Goal: Book appointment/travel/reservation

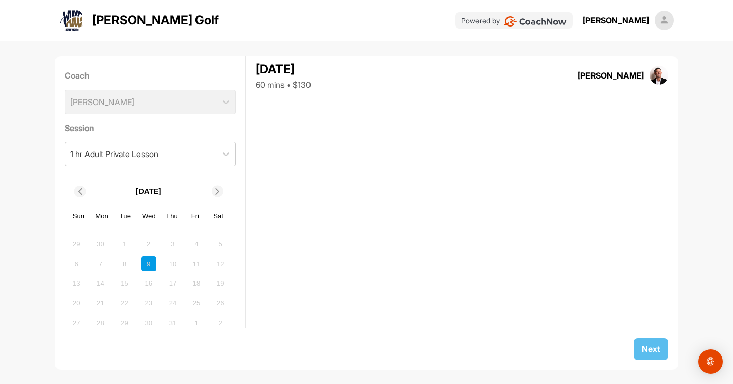
click at [215, 193] on icon at bounding box center [217, 191] width 7 height 7
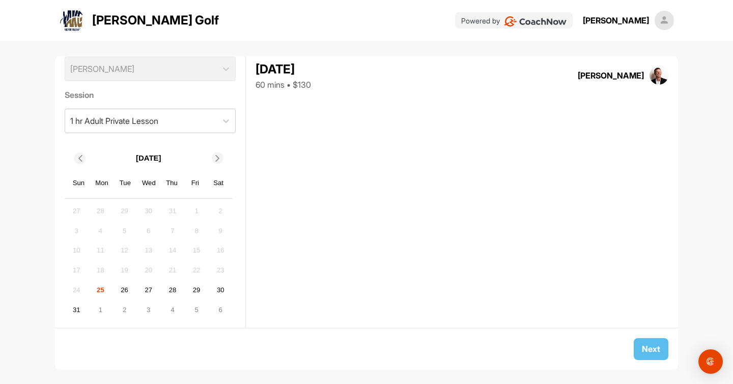
scroll to position [40, 0]
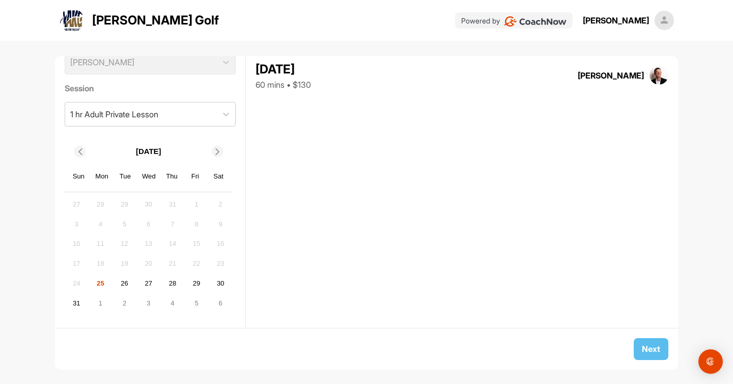
click at [215, 153] on icon at bounding box center [217, 151] width 7 height 7
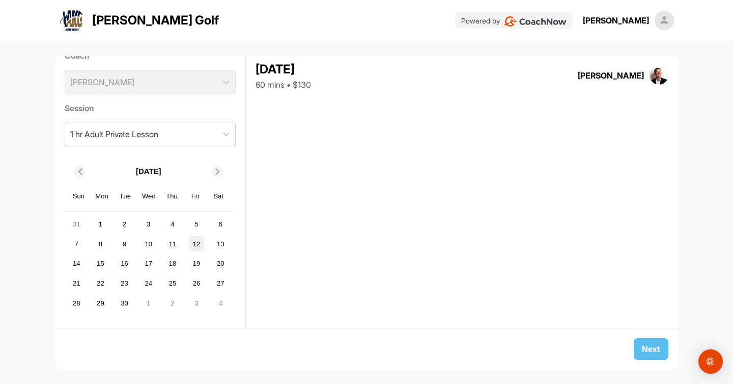
click at [200, 247] on div "12" at bounding box center [196, 243] width 15 height 15
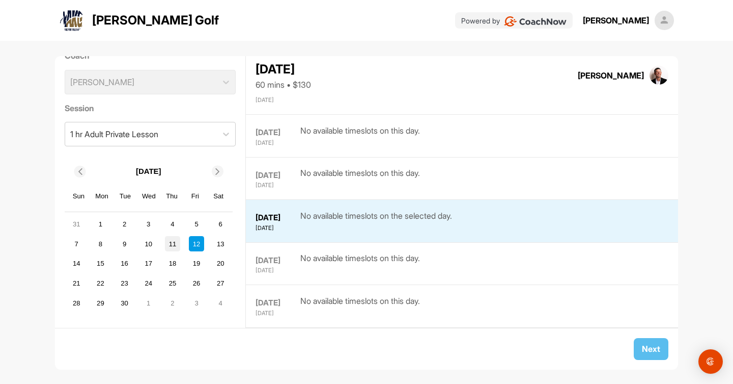
click at [170, 245] on div "11" at bounding box center [172, 243] width 15 height 15
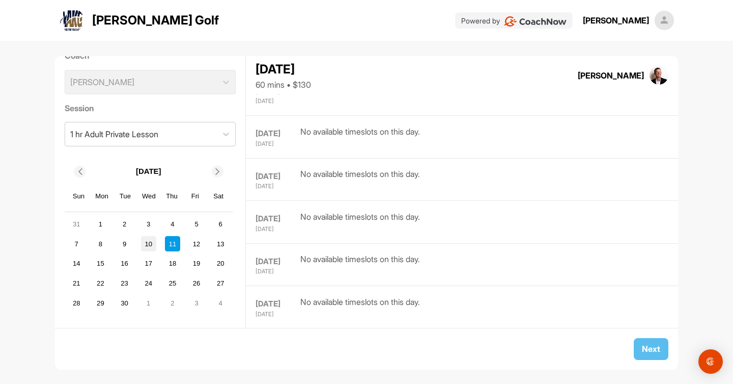
click at [156, 246] on div "10" at bounding box center [148, 243] width 15 height 15
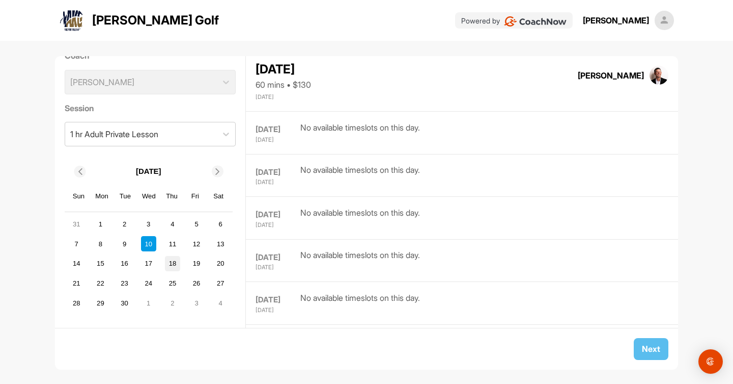
scroll to position [0, 0]
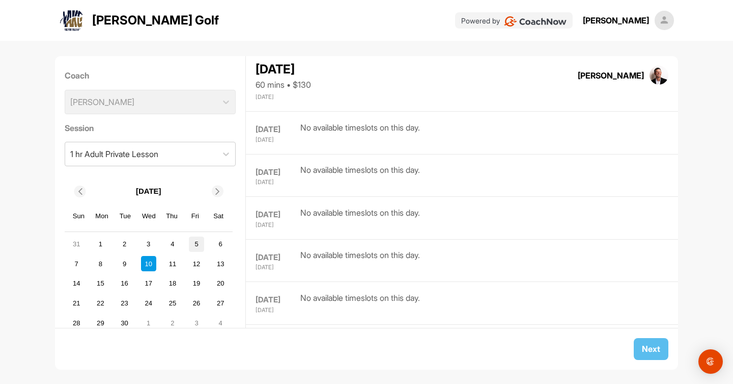
click at [191, 244] on div "5" at bounding box center [196, 243] width 15 height 15
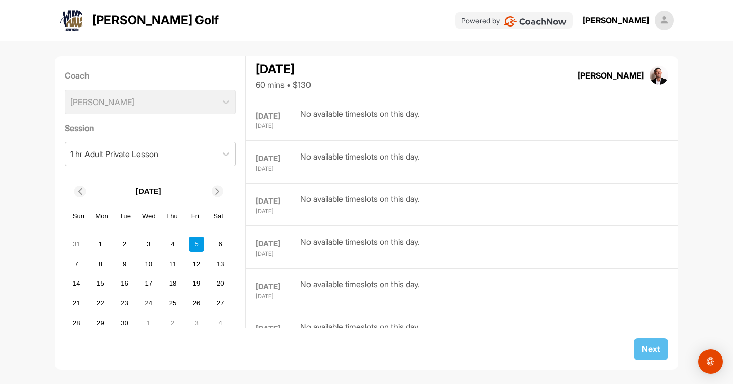
scroll to position [20, 0]
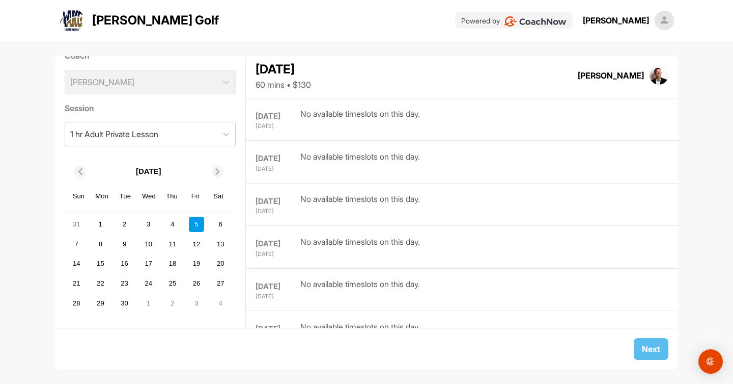
click at [77, 172] on icon at bounding box center [79, 171] width 7 height 7
click at [97, 310] on div "24 25 26 27 28 29 30" at bounding box center [149, 303] width 162 height 18
click at [119, 307] on div "26" at bounding box center [124, 302] width 15 height 15
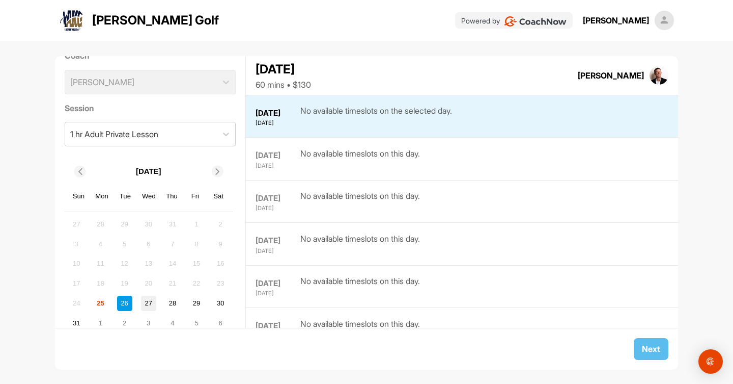
click at [150, 302] on div "27" at bounding box center [148, 302] width 15 height 15
click at [177, 301] on div "28" at bounding box center [172, 302] width 15 height 15
click at [207, 302] on div "24 25 26 27 28 29 30" at bounding box center [149, 303] width 162 height 18
click at [198, 322] on div "5" at bounding box center [196, 322] width 15 height 15
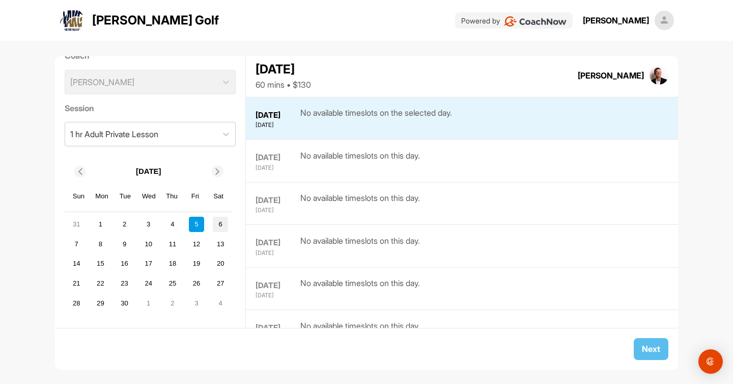
scroll to position [553, 0]
click at [71, 245] on div "7" at bounding box center [76, 243] width 15 height 15
